Goal: Information Seeking & Learning: Learn about a topic

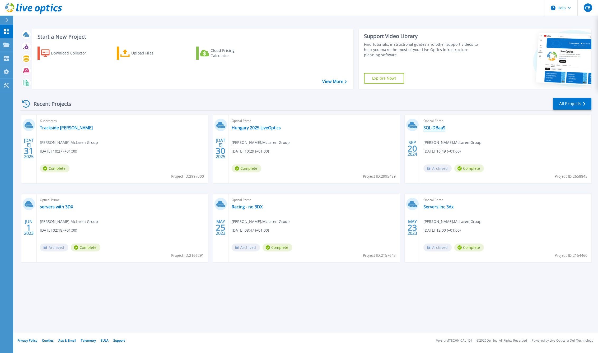
click at [441, 128] on link "SQL-DBaaS" at bounding box center [435, 127] width 22 height 5
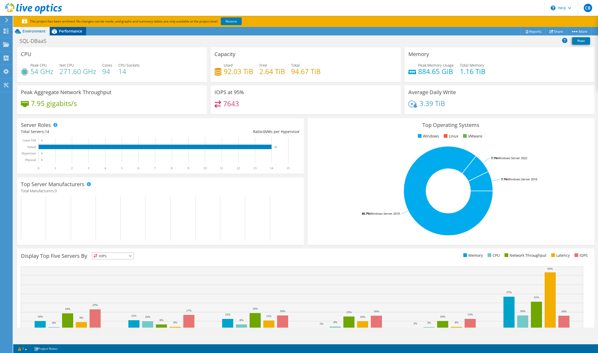
click at [75, 30] on span "Performance" at bounding box center [70, 31] width 23 height 5
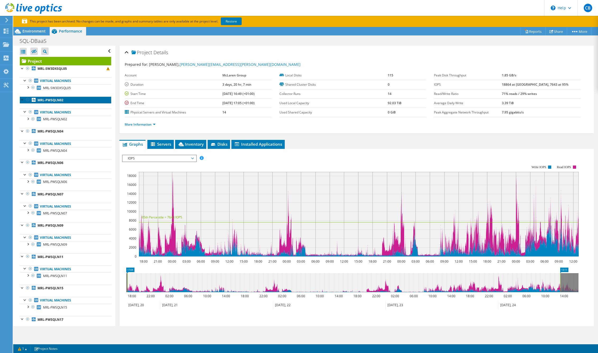
click at [59, 100] on b "MRL-PWSQLN02" at bounding box center [51, 100] width 26 height 4
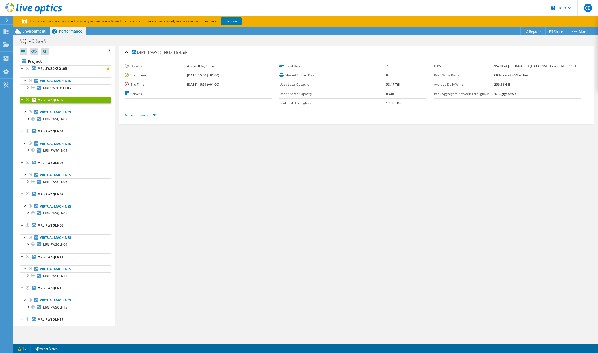
click at [27, 100] on div at bounding box center [27, 99] width 5 height 6
click at [66, 112] on link "Virtual Machines" at bounding box center [65, 112] width 91 height 7
click at [44, 110] on link "Virtual Machines" at bounding box center [65, 112] width 91 height 7
click at [42, 112] on link "Virtual Machines" at bounding box center [65, 112] width 91 height 7
click at [34, 112] on icon at bounding box center [36, 112] width 4 height 4
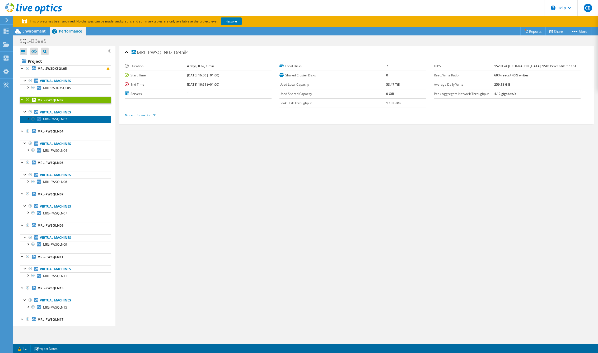
click at [36, 119] on link "MRL-PWSQLN02" at bounding box center [65, 119] width 91 height 7
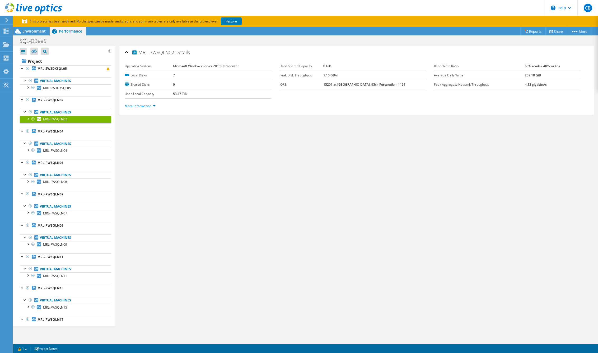
click at [157, 106] on li "More Information" at bounding box center [142, 106] width 34 height 6
click at [154, 105] on link "More Information" at bounding box center [140, 106] width 31 height 4
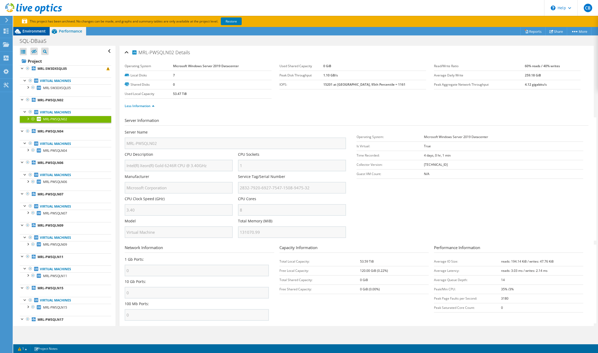
click at [32, 33] on span "Environment" at bounding box center [33, 31] width 23 height 5
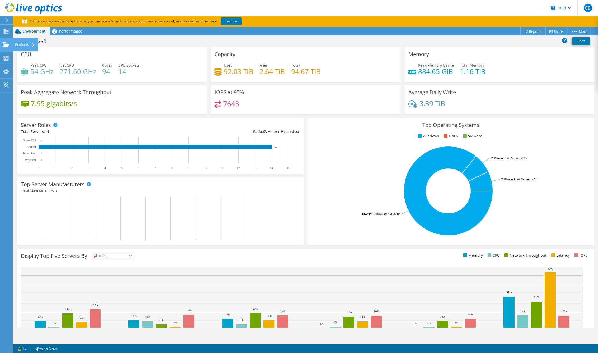
click at [7, 46] on use at bounding box center [6, 44] width 6 height 4
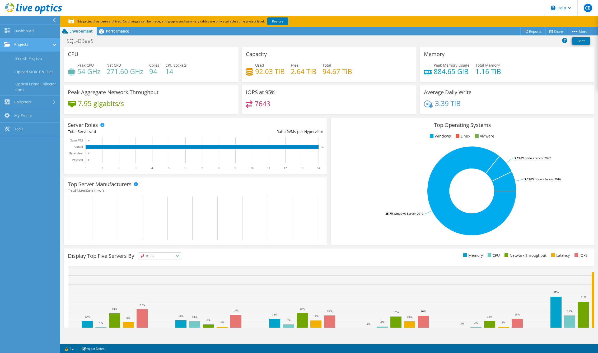
click at [20, 45] on link "Projects" at bounding box center [30, 44] width 60 height 13
click at [10, 45] on link "Projects" at bounding box center [30, 44] width 60 height 13
click at [21, 60] on link "Search Projects" at bounding box center [30, 58] width 60 height 13
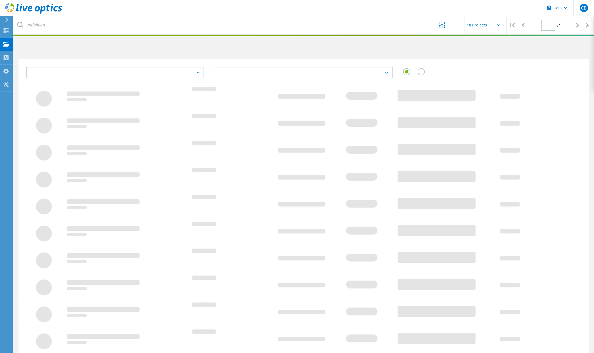
type input "1"
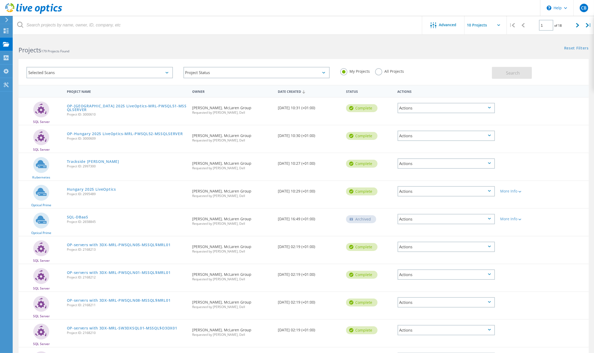
click at [501, 24] on input "text" at bounding box center [490, 25] width 53 height 19
click at [491, 49] on div "Show 20 Projects" at bounding box center [491, 47] width 52 height 9
type input "Show 20 Projects"
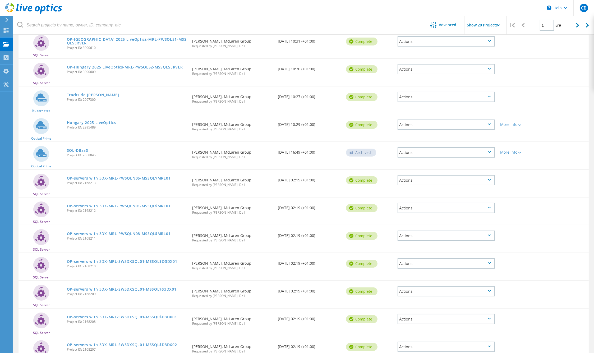
scroll to position [39, 0]
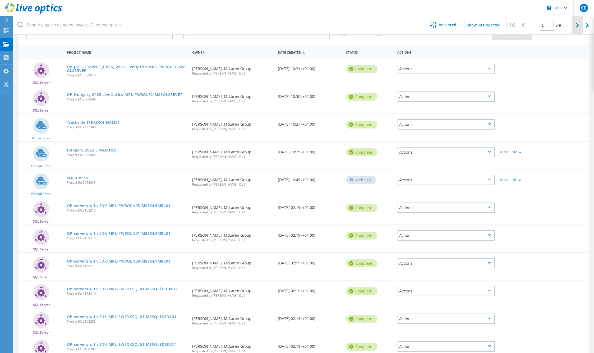
click at [575, 26] on div at bounding box center [577, 25] width 11 height 19
type input "2"
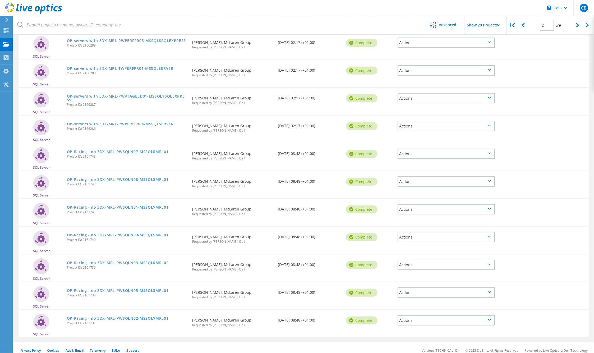
scroll to position [318, 0]
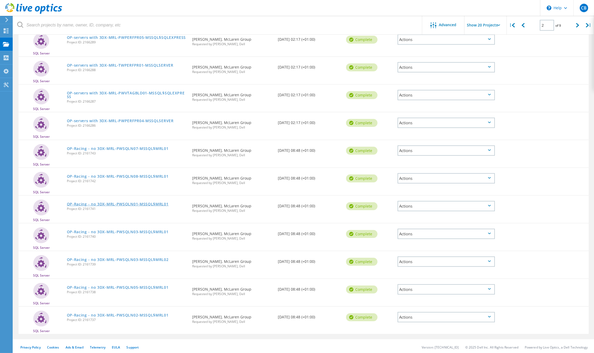
click at [121, 202] on link "OP-Racing - no 3DX-MRL-PWSQLN01-MSSQL$MRL01" at bounding box center [118, 204] width 102 height 4
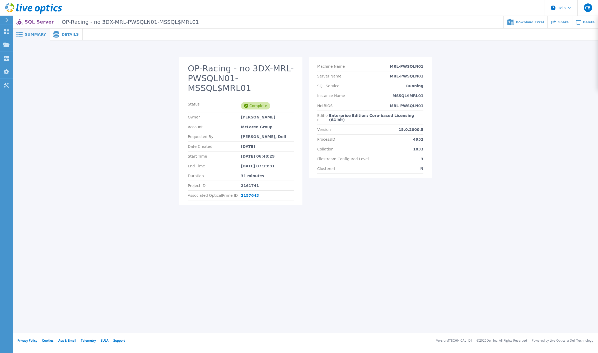
click at [53, 33] on icon at bounding box center [56, 34] width 6 height 6
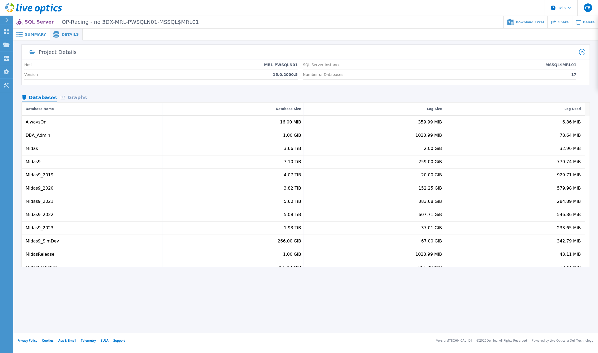
click at [72, 98] on div "Graphs" at bounding box center [74, 97] width 34 height 9
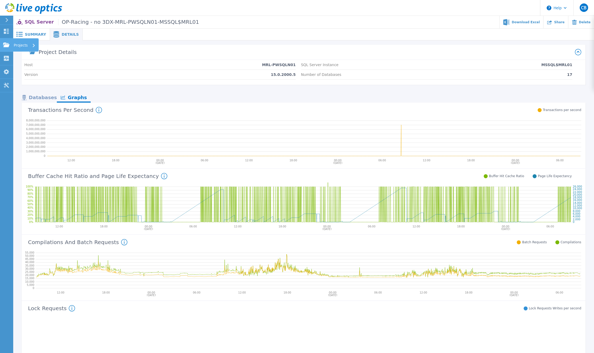
click at [20, 43] on p "Projects" at bounding box center [21, 45] width 14 height 14
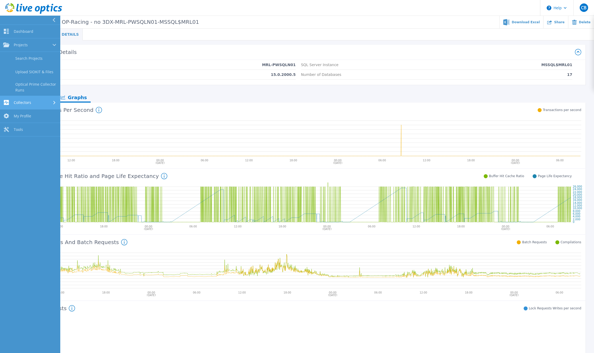
click at [29, 104] on span "Collectors" at bounding box center [22, 102] width 17 height 5
click at [19, 35] on link "Dashboard Dashboard" at bounding box center [30, 31] width 60 height 13
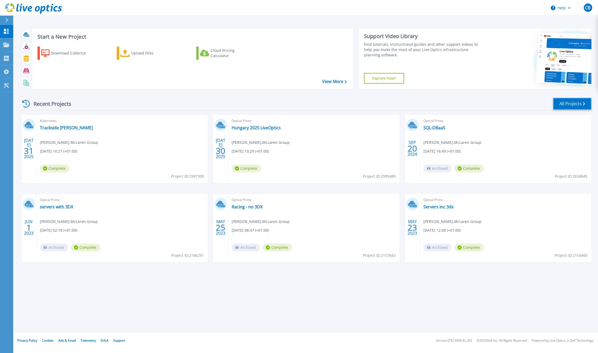
click at [571, 104] on link "All Projects" at bounding box center [572, 104] width 38 height 12
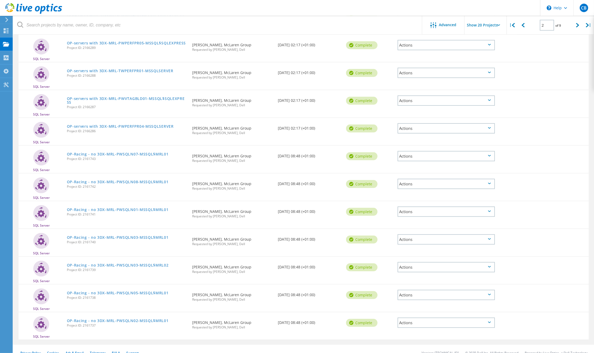
scroll to position [318, 0]
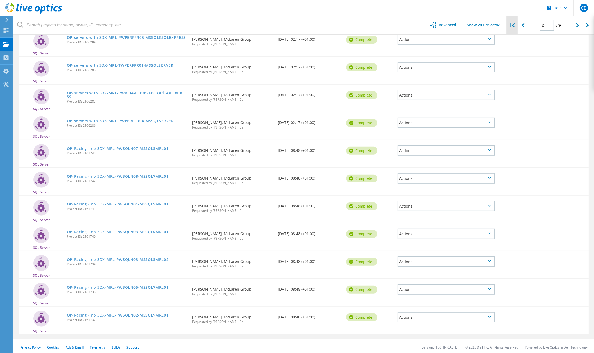
click at [515, 22] on div "|" at bounding box center [512, 25] width 11 height 19
type input "1"
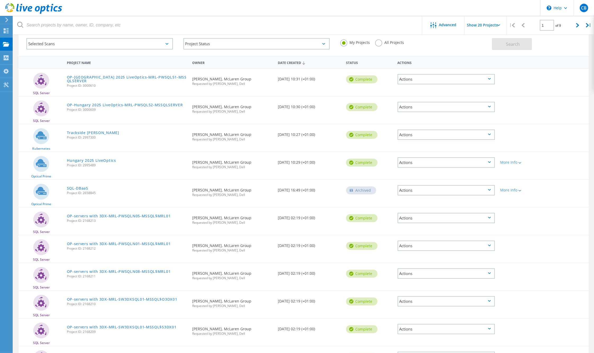
scroll to position [0, 0]
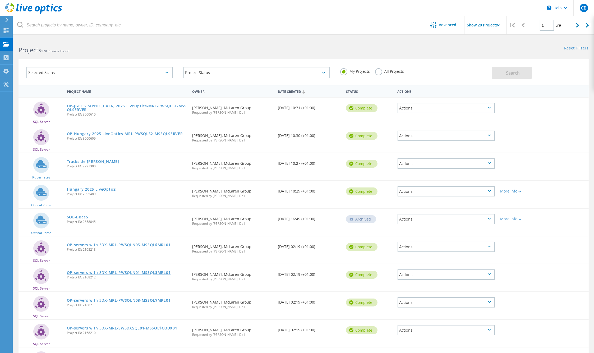
click at [132, 271] on link "OP-servers with 3DX-MRL-PWSQLN01-MSSQL$MRL01" at bounding box center [119, 273] width 104 height 4
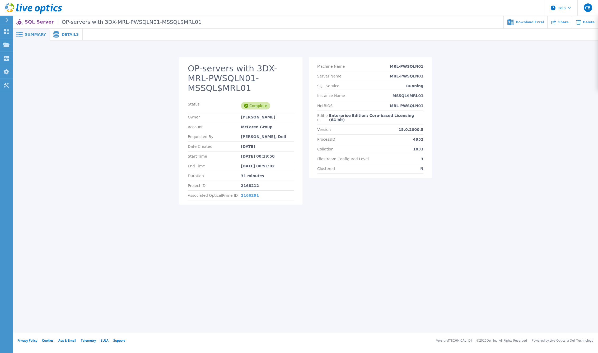
click at [249, 193] on link "2166291" at bounding box center [250, 195] width 18 height 4
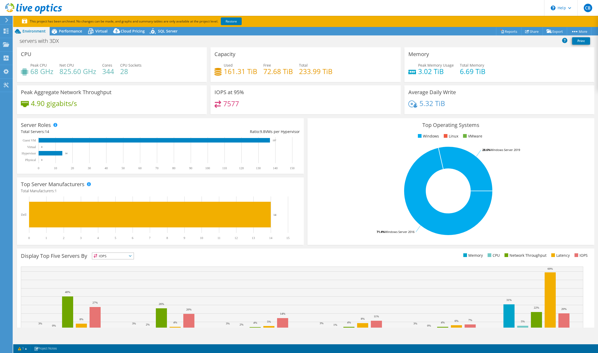
select select "USD"
click at [60, 32] on span "Performance" at bounding box center [70, 31] width 23 height 5
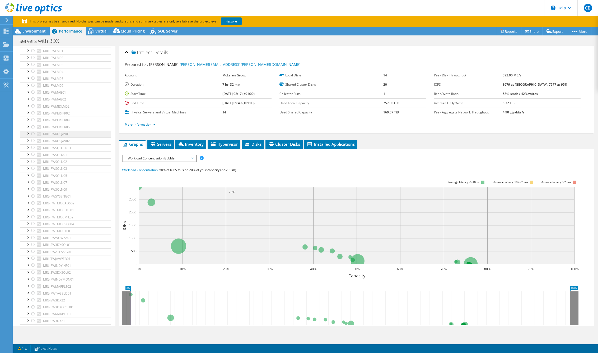
scroll to position [254, 0]
click at [58, 108] on span "MRL-PWSQLN01" at bounding box center [55, 109] width 24 height 4
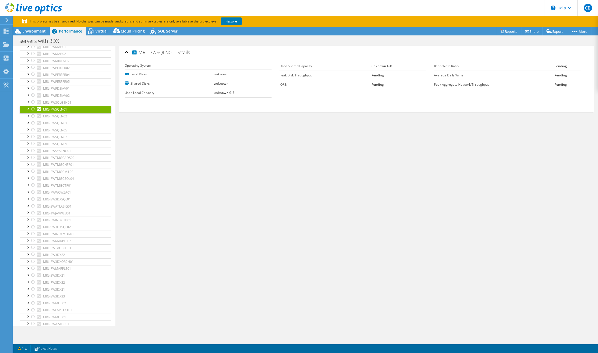
drag, startPoint x: 28, startPoint y: 106, endPoint x: 31, endPoint y: 108, distance: 3.3
click at [28, 106] on div at bounding box center [27, 108] width 5 height 5
click at [32, 107] on div at bounding box center [32, 109] width 5 height 6
click at [51, 115] on link "0 C:" at bounding box center [65, 116] width 91 height 7
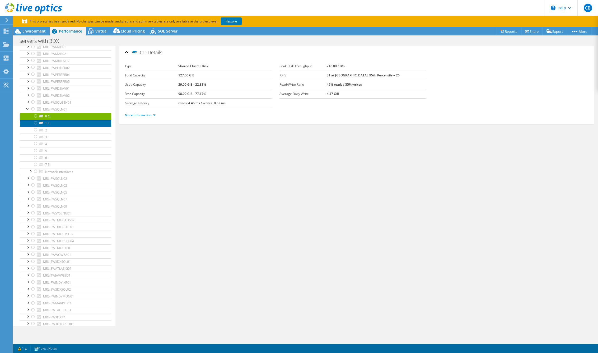
click at [51, 121] on link "1 F:" at bounding box center [65, 123] width 91 height 7
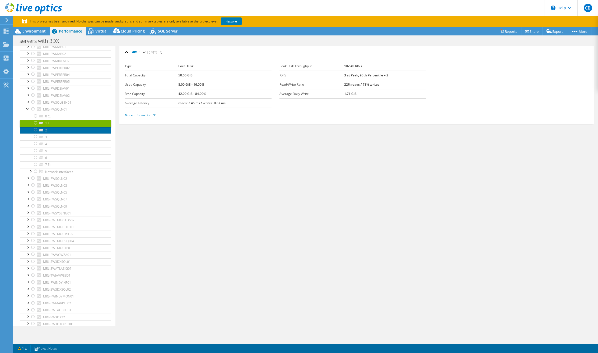
click at [44, 130] on link "2" at bounding box center [65, 130] width 91 height 7
click at [46, 134] on link "3" at bounding box center [65, 136] width 91 height 7
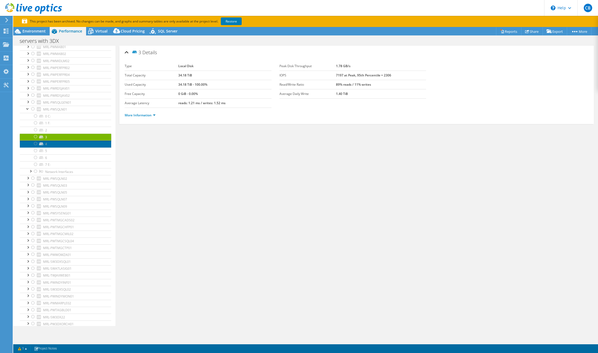
click at [46, 141] on link "4" at bounding box center [65, 143] width 91 height 7
click at [43, 136] on link "3" at bounding box center [65, 136] width 91 height 7
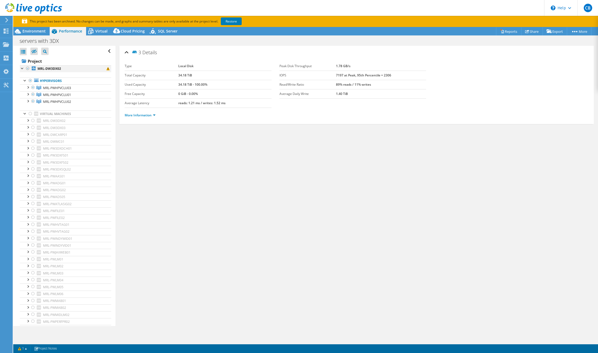
click at [23, 69] on div at bounding box center [22, 67] width 5 height 5
click at [41, 31] on span "Environment" at bounding box center [33, 31] width 23 height 5
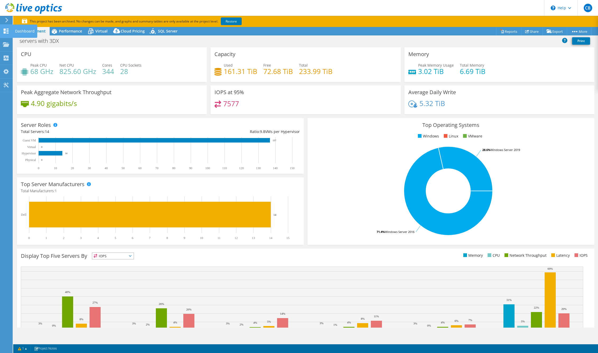
click at [4, 33] on use at bounding box center [6, 31] width 5 height 5
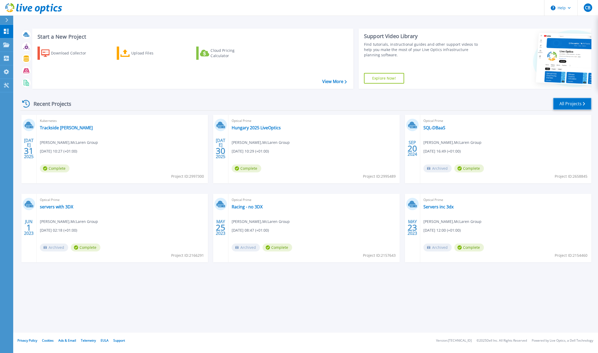
click at [578, 105] on link "All Projects" at bounding box center [572, 104] width 38 height 12
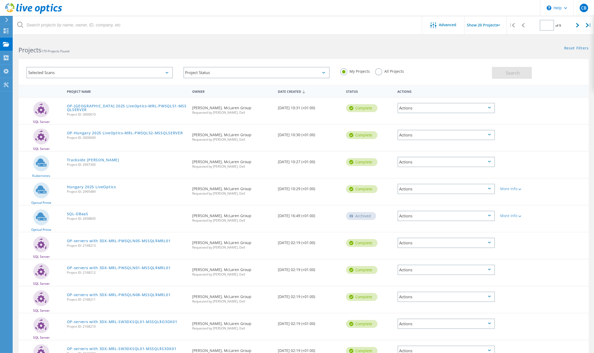
type input "1"
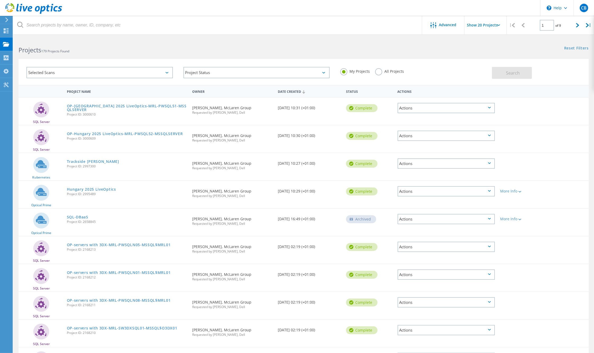
click at [490, 219] on div "Actions" at bounding box center [445, 219] width 97 height 10
click at [546, 223] on div "Optical Prime SQL-DBaaS Project ID: 2658845 Requested By [PERSON_NAME], McLaren…" at bounding box center [304, 222] width 570 height 27
click at [201, 74] on div "Project Status" at bounding box center [256, 72] width 146 height 11
click at [114, 68] on div "Selected Scans" at bounding box center [99, 72] width 146 height 11
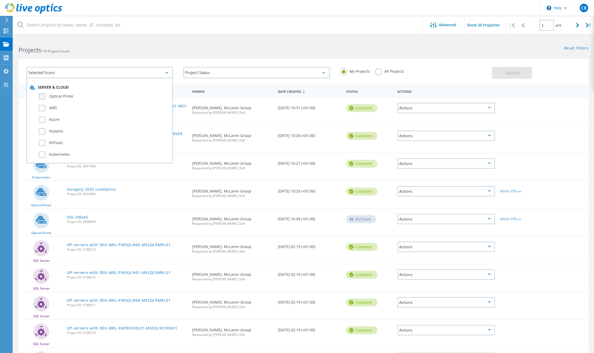
click at [44, 97] on label "Optical Prime" at bounding box center [104, 96] width 131 height 6
click at [0, 0] on input "Optical Prime" at bounding box center [0, 0] width 0 height 0
click at [505, 73] on button "Search" at bounding box center [512, 73] width 40 height 12
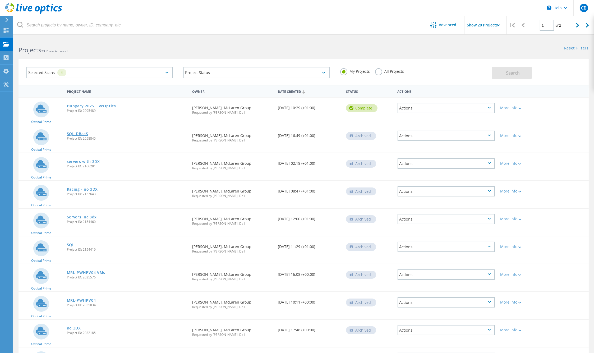
click at [81, 133] on link "SQL-DBaaS" at bounding box center [77, 134] width 21 height 4
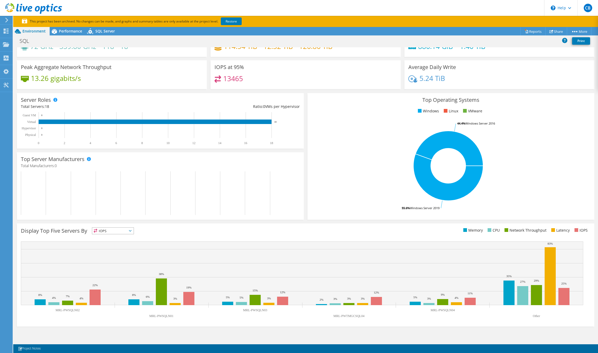
scroll to position [27, 0]
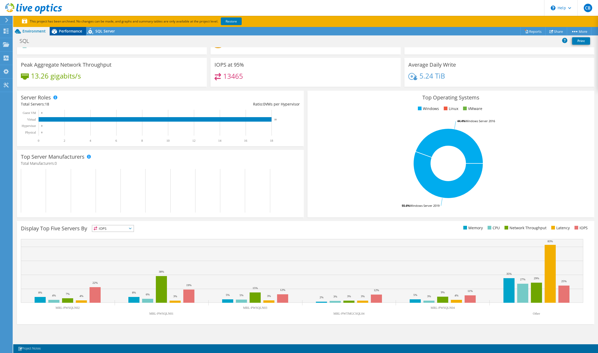
click at [69, 32] on span "Performance" at bounding box center [70, 31] width 23 height 5
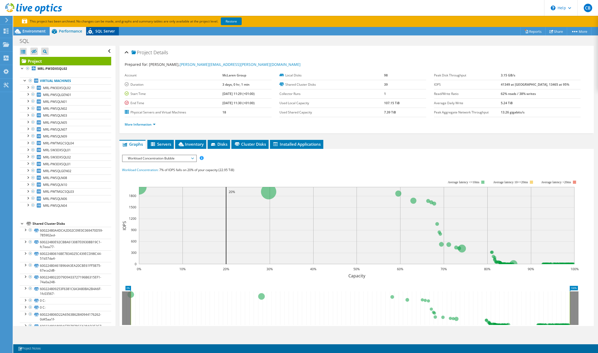
click at [105, 31] on span "SQL Server" at bounding box center [105, 31] width 20 height 5
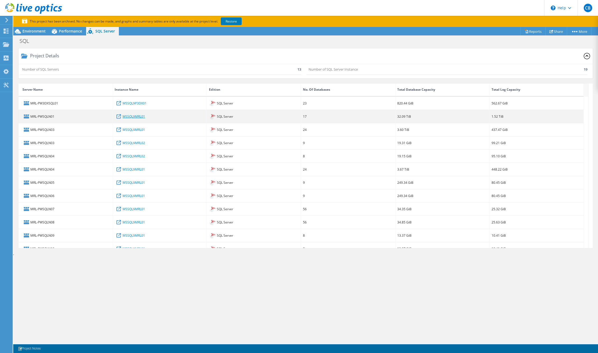
click at [140, 117] on link "MSSQL$MRL01" at bounding box center [134, 116] width 22 height 6
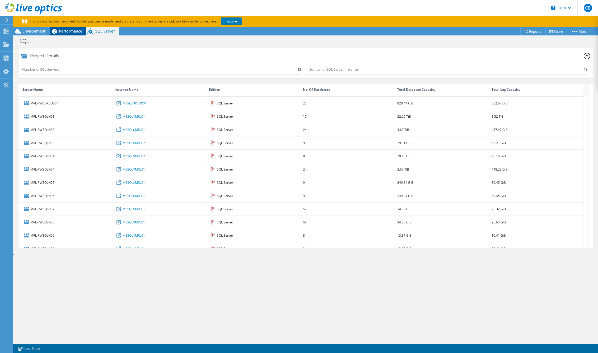
click at [71, 31] on span "Performance" at bounding box center [70, 31] width 23 height 5
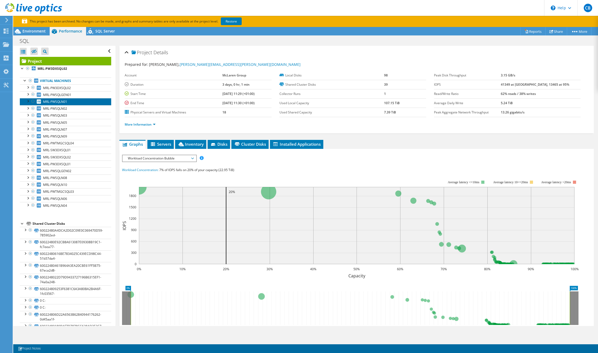
click at [50, 100] on span "MRL-PWSQLN01" at bounding box center [55, 101] width 24 height 4
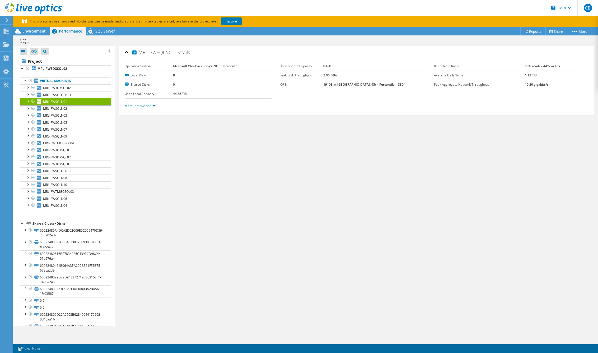
click at [28, 101] on div at bounding box center [27, 100] width 5 height 5
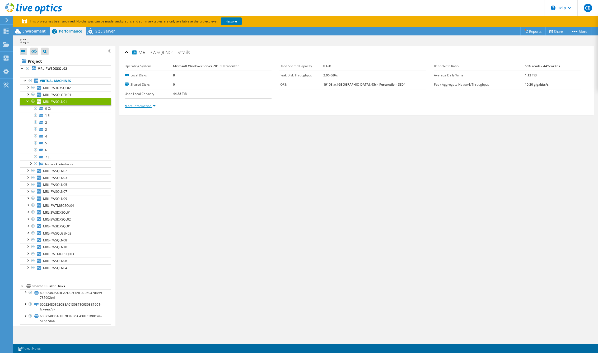
click at [135, 107] on link "More Information" at bounding box center [140, 106] width 31 height 4
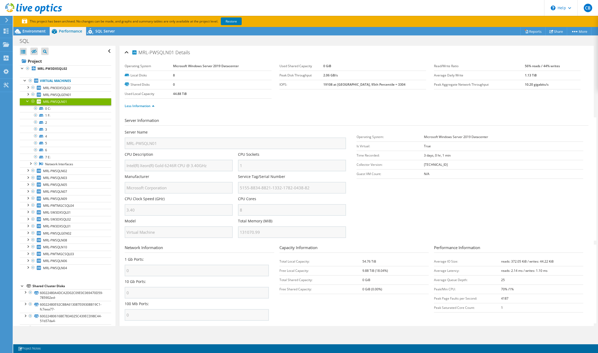
drag, startPoint x: 332, startPoint y: 83, endPoint x: 391, endPoint y: 85, distance: 58.7
click at [391, 85] on tr "IOPS: 19108 at [GEOGRAPHIC_DATA], 95th Percentile = 3304" at bounding box center [353, 84] width 147 height 9
click at [56, 122] on link "2" at bounding box center [65, 122] width 91 height 7
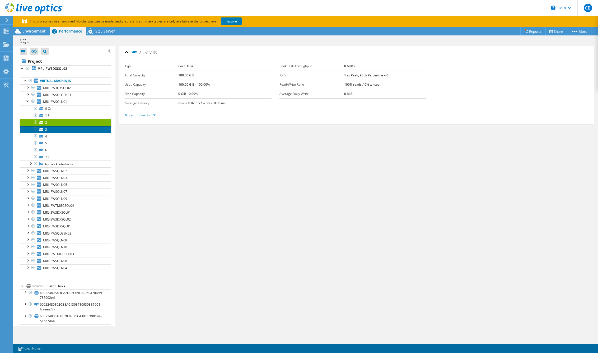
click at [53, 129] on link "3" at bounding box center [65, 129] width 91 height 7
click at [139, 114] on link "More Information" at bounding box center [140, 115] width 31 height 4
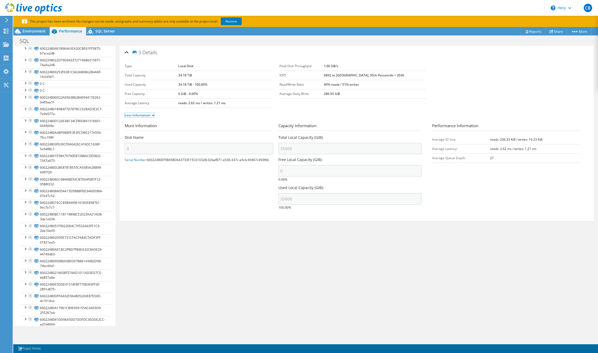
scroll to position [152, 0]
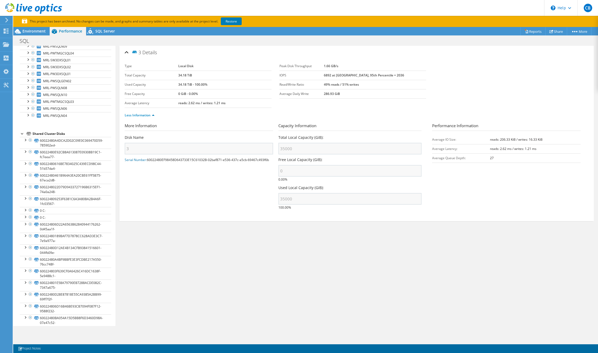
click at [21, 132] on div at bounding box center [22, 133] width 5 height 5
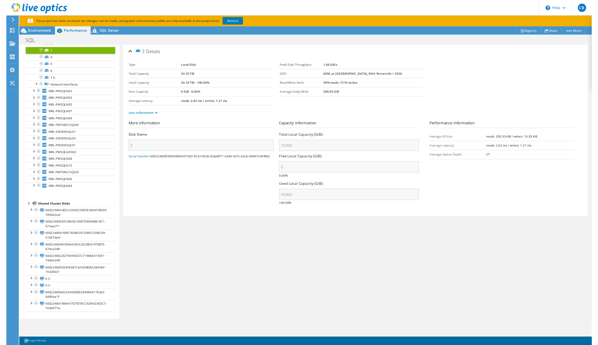
scroll to position [0, 0]
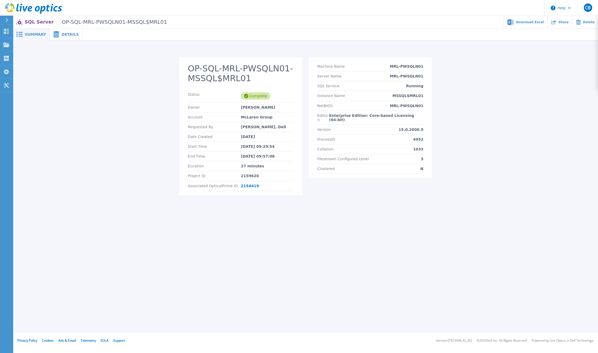
click at [68, 36] on span "Details" at bounding box center [70, 35] width 17 height 4
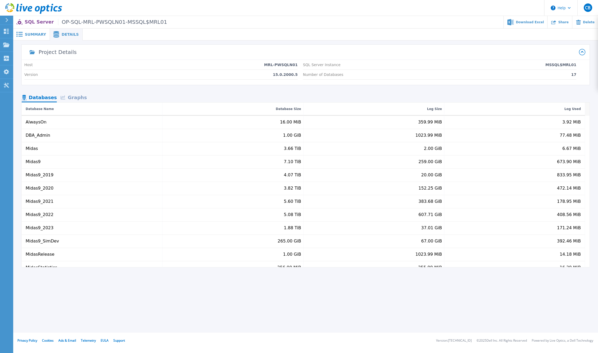
click at [77, 96] on div "Graphs" at bounding box center [74, 97] width 34 height 9
